Goal: Task Accomplishment & Management: Manage account settings

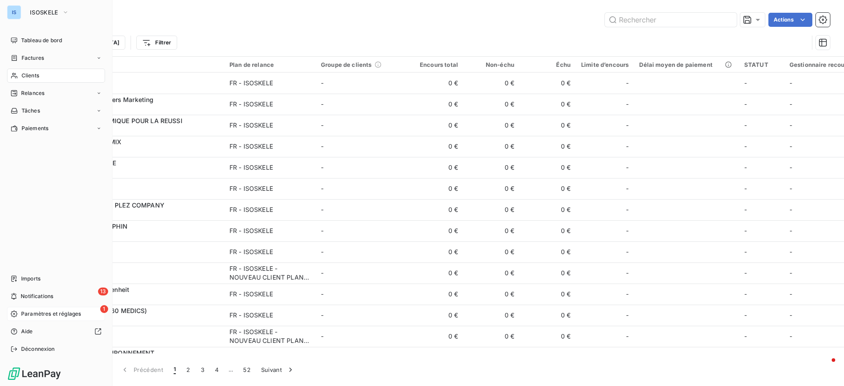
click at [24, 312] on span "Paramètres et réglages" at bounding box center [51, 314] width 60 height 8
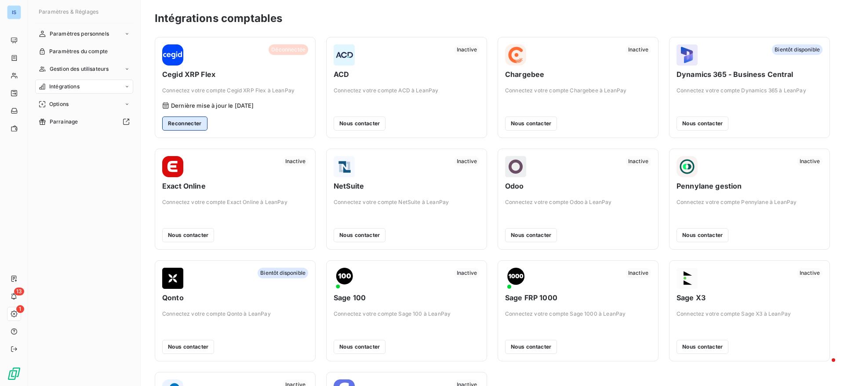
click at [188, 127] on button "Reconnecter" at bounding box center [184, 124] width 45 height 14
click at [190, 124] on button "Reconnecter" at bounding box center [184, 124] width 45 height 14
click at [87, 36] on span "Paramètres personnels" at bounding box center [79, 34] width 59 height 8
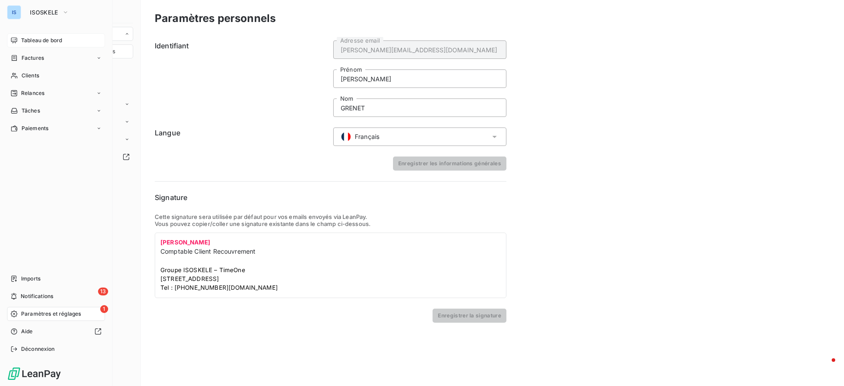
click at [16, 39] on icon at bounding box center [14, 40] width 7 height 7
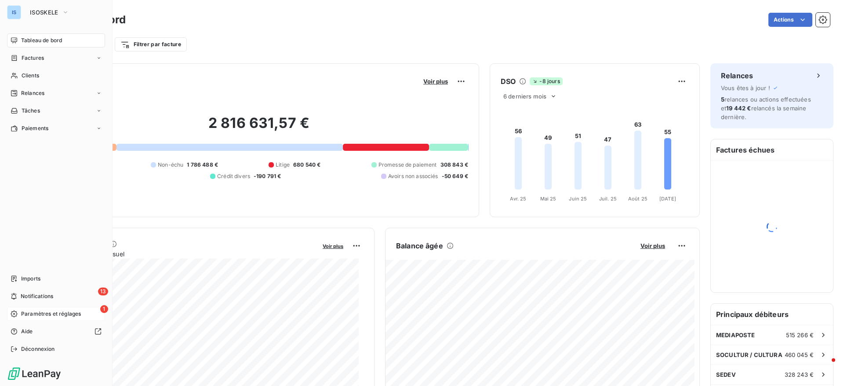
click at [64, 310] on span "Paramètres et réglages" at bounding box center [51, 314] width 60 height 8
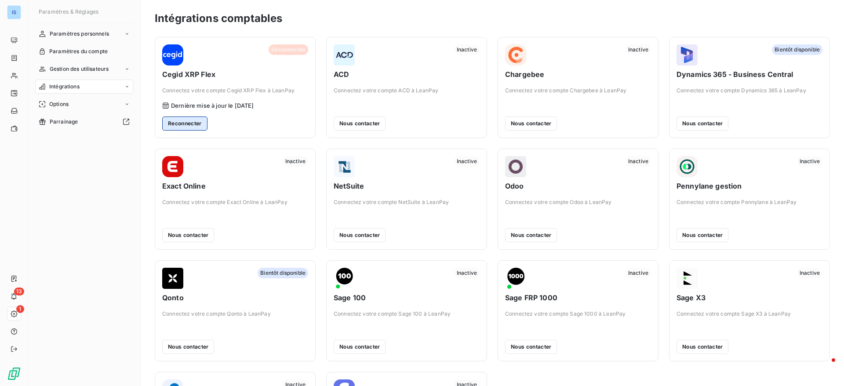
click at [190, 127] on button "Reconnecter" at bounding box center [184, 124] width 45 height 14
click at [230, 85] on div "Déconnectée Cegid XRP Flex Connectez votre compte Cegid XRP Flex à LeanPay" at bounding box center [235, 69] width 146 height 50
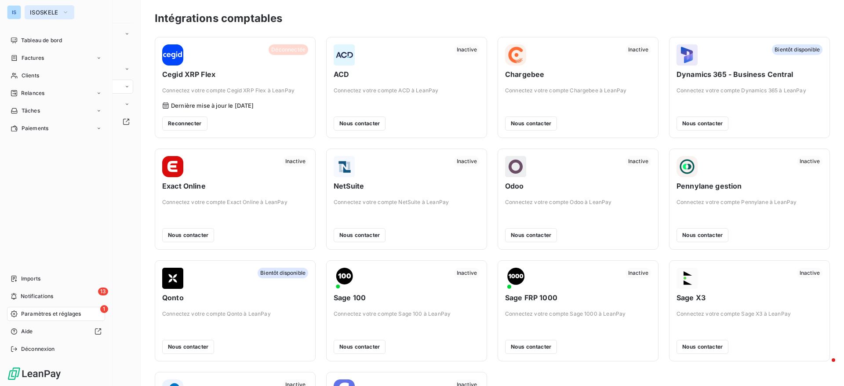
click at [37, 14] on span "ISOSKELE" at bounding box center [44, 12] width 29 height 7
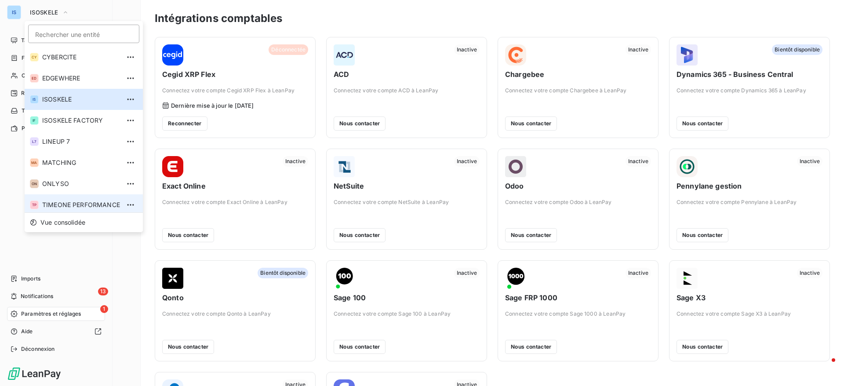
scroll to position [3, 0]
click at [52, 208] on li "TP TIMEONE PERFORMANCE" at bounding box center [84, 201] width 118 height 21
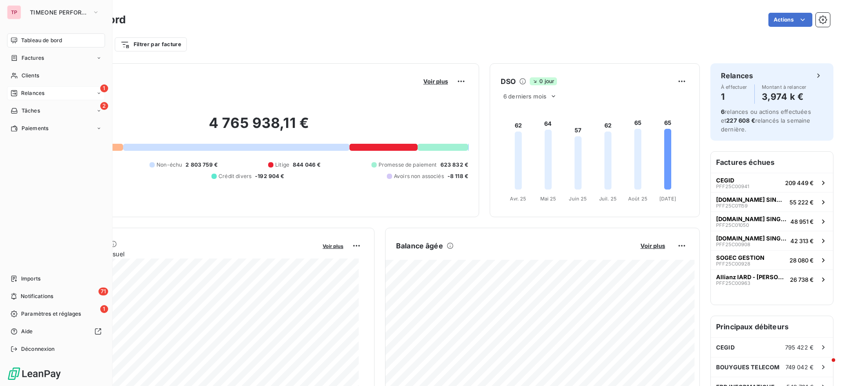
click at [28, 97] on span "Relances" at bounding box center [32, 93] width 23 height 8
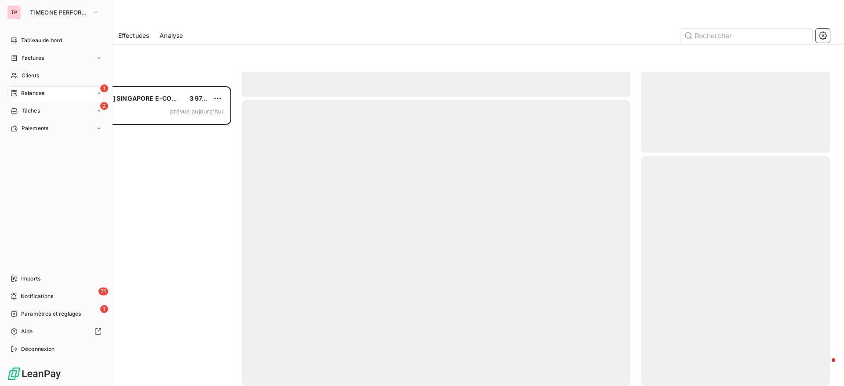
scroll to position [290, 179]
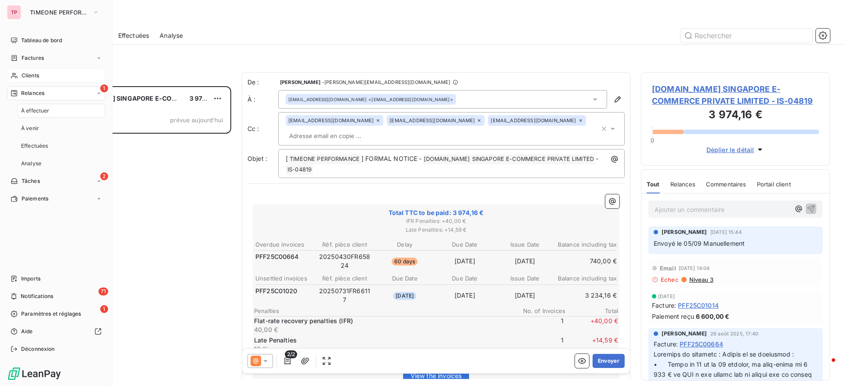
click at [32, 78] on span "Clients" at bounding box center [31, 76] width 18 height 8
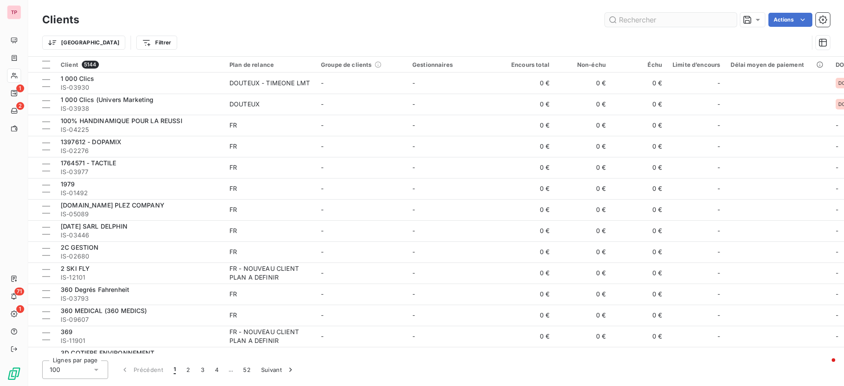
click at [699, 15] on input "text" at bounding box center [671, 20] width 132 height 14
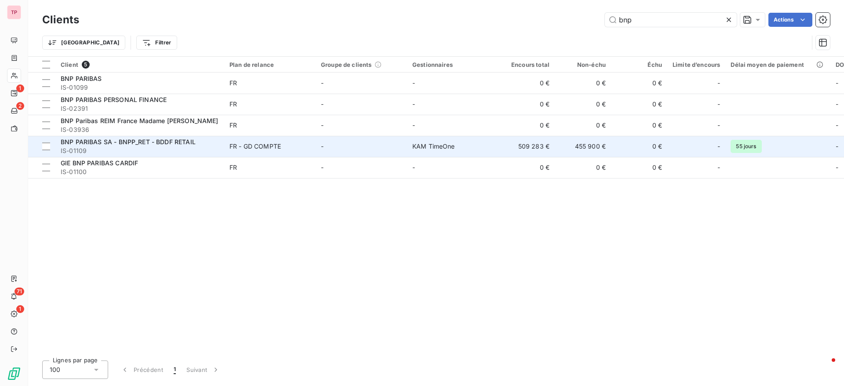
type input "bnp"
click at [302, 148] on span "FR - GD COMPTE" at bounding box center [269, 146] width 81 height 9
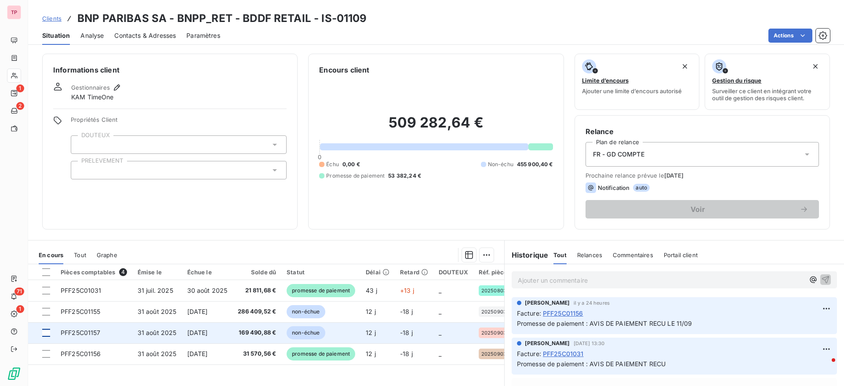
click at [47, 331] on div at bounding box center [46, 333] width 8 height 8
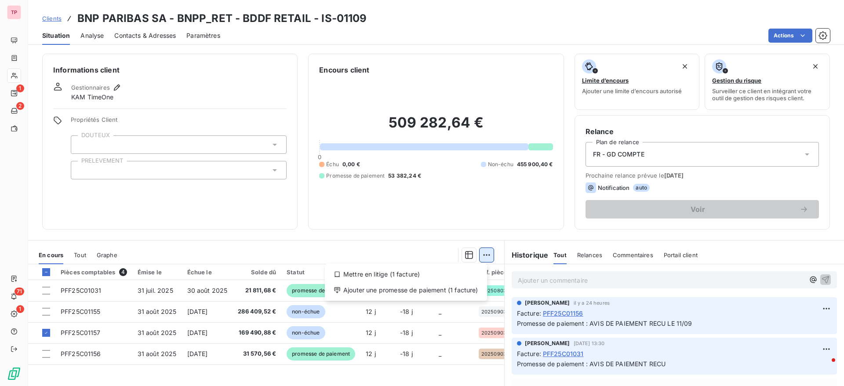
click at [484, 256] on html "TP 1 2 71 1 Clients BNP PARIBAS SA - BNPP_RET - BDDF RETAIL - IS-01109 Situatio…" at bounding box center [422, 193] width 844 height 386
click at [380, 287] on div "Ajouter une promesse de paiement (1 facture)" at bounding box center [405, 290] width 155 height 14
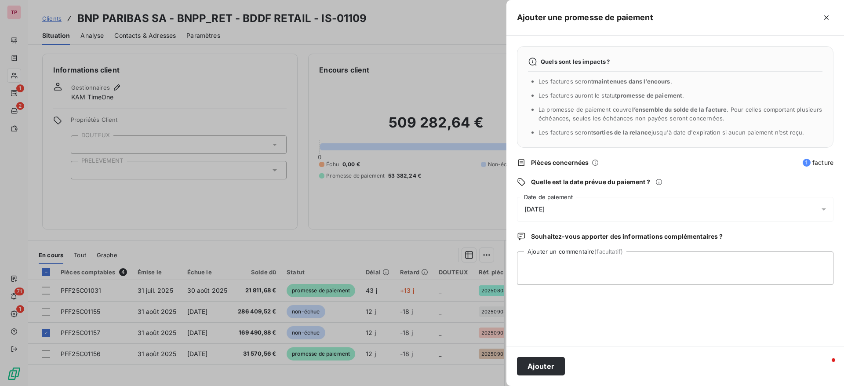
click at [637, 206] on div "[DATE]" at bounding box center [675, 209] width 317 height 25
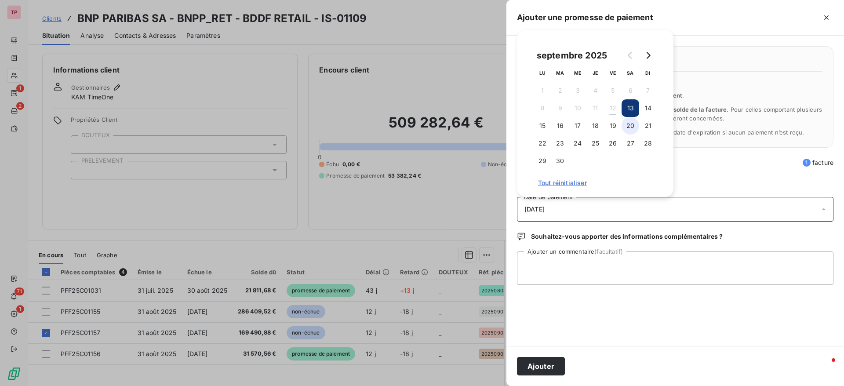
click at [627, 123] on button "20" at bounding box center [631, 126] width 18 height 18
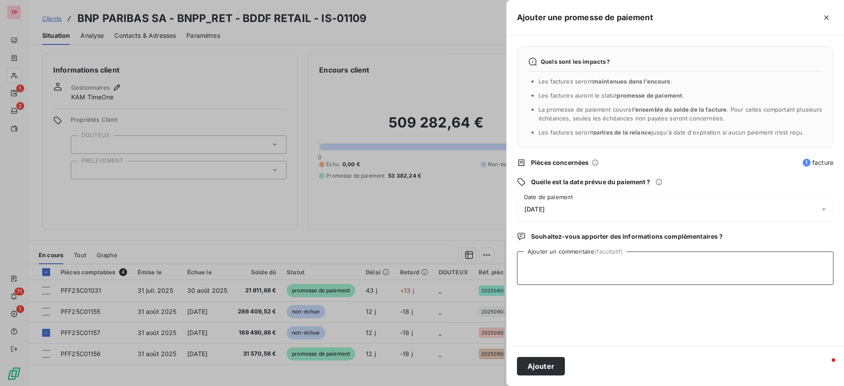
click at [548, 266] on textarea "Ajouter un commentaire (facultatif)" at bounding box center [675, 267] width 317 height 33
type textarea "AVIS DE PAIEMENT RECU LE 12/09"
click at [546, 364] on button "Ajouter" at bounding box center [541, 366] width 48 height 18
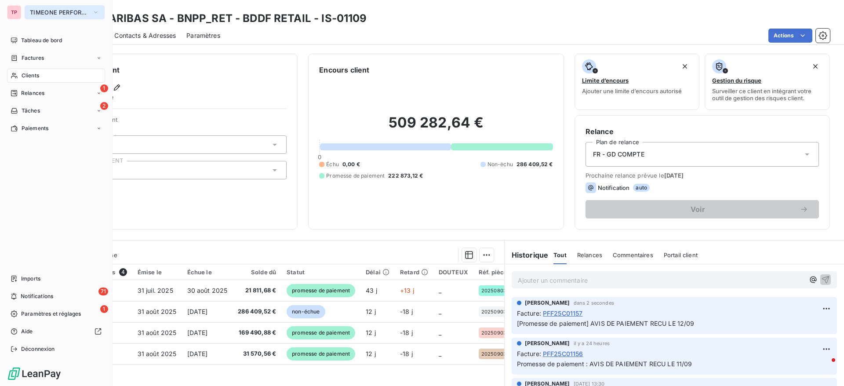
click at [37, 13] on span "TIMEONE PERFORMANCE" at bounding box center [59, 12] width 59 height 7
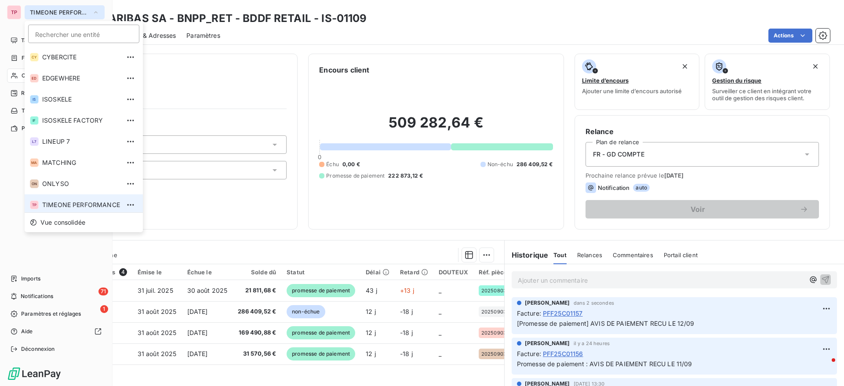
scroll to position [3, 0]
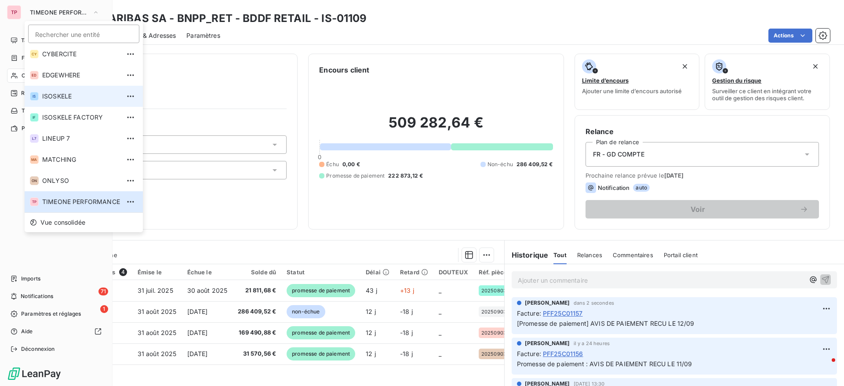
click at [67, 96] on span "ISOSKELE" at bounding box center [81, 96] width 78 height 9
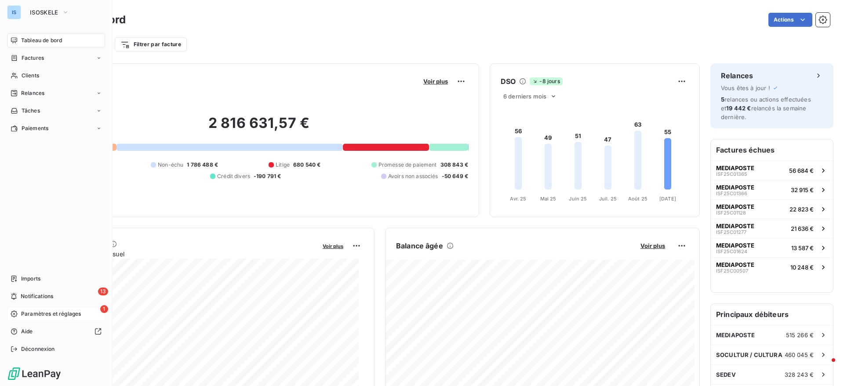
click at [52, 314] on span "Paramètres et réglages" at bounding box center [51, 314] width 60 height 8
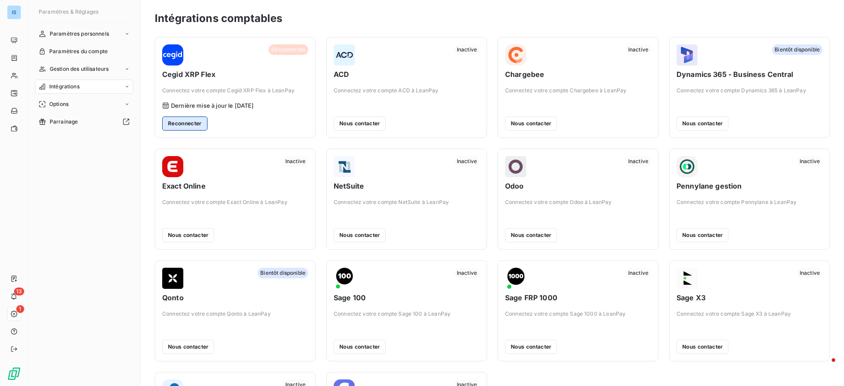
click at [197, 125] on button "Reconnecter" at bounding box center [184, 124] width 45 height 14
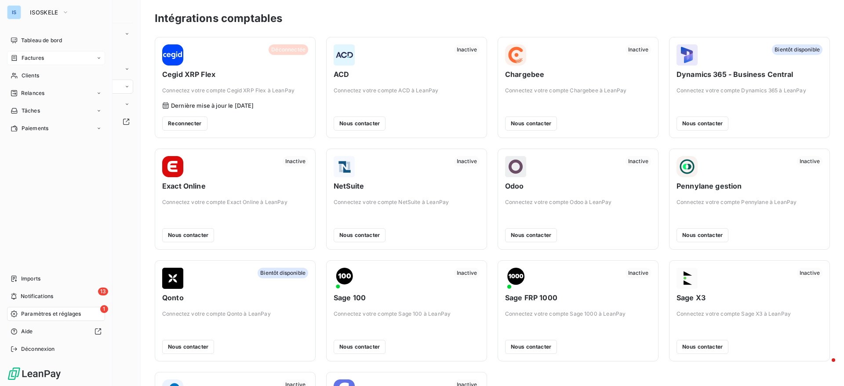
click at [30, 58] on span "Factures" at bounding box center [33, 58] width 22 height 8
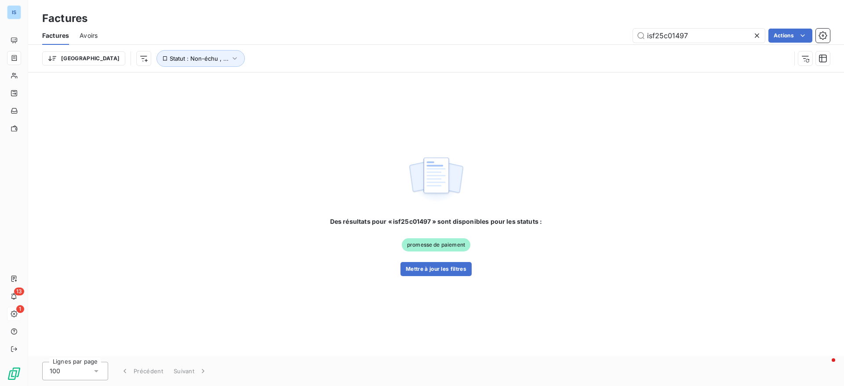
drag, startPoint x: 699, startPoint y: 38, endPoint x: 570, endPoint y: 44, distance: 128.9
click at [570, 44] on div "Factures Avoirs isf25c01497 Actions" at bounding box center [436, 35] width 816 height 18
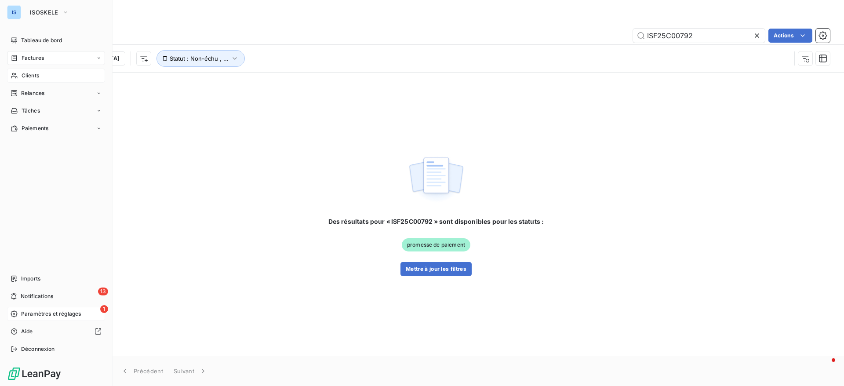
type input "ISF25C00792"
click at [32, 75] on span "Clients" at bounding box center [31, 76] width 18 height 8
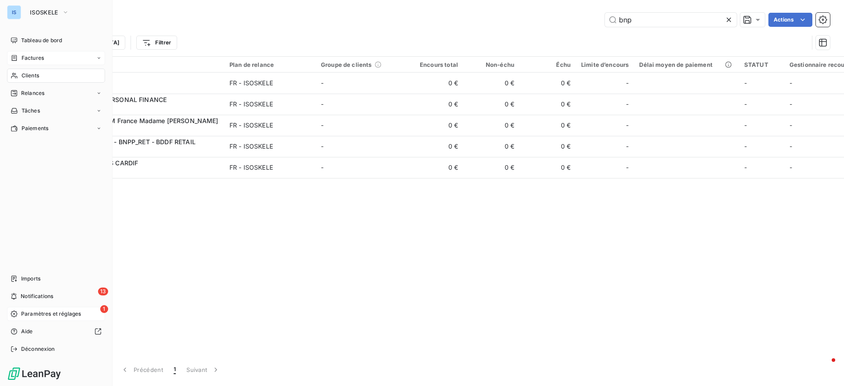
click at [44, 48] on nav "Tableau de bord Factures Clients Relances Tâches Paiements" at bounding box center [56, 84] width 98 height 102
click at [40, 37] on span "Tableau de bord" at bounding box center [41, 40] width 41 height 8
